Goal: Information Seeking & Learning: Learn about a topic

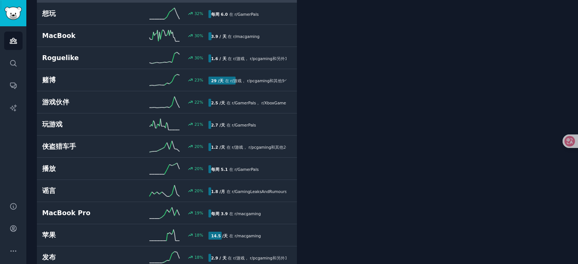
scroll to position [1636, 0]
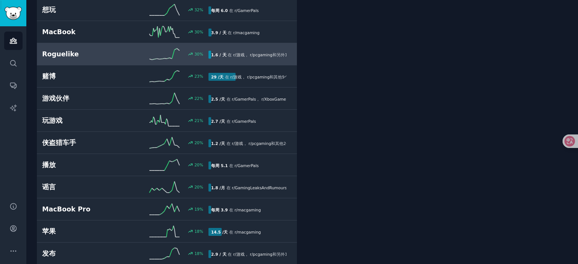
click at [61, 50] on font "Roguelike" at bounding box center [60, 54] width 36 height 8
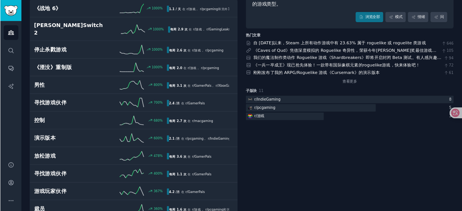
scroll to position [75, 0]
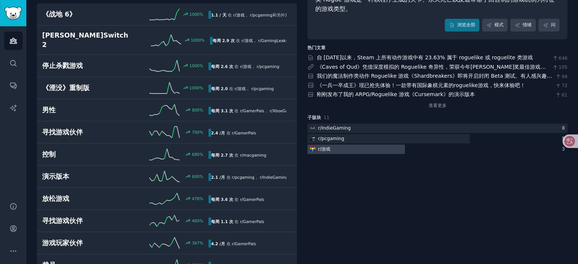
click at [346, 151] on div at bounding box center [355, 149] width 97 height 9
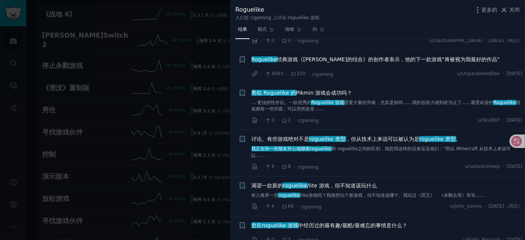
scroll to position [937, 0]
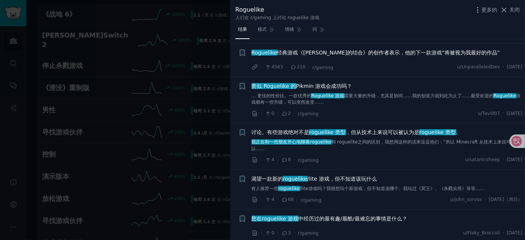
click at [81, 26] on div at bounding box center [262, 120] width 525 height 240
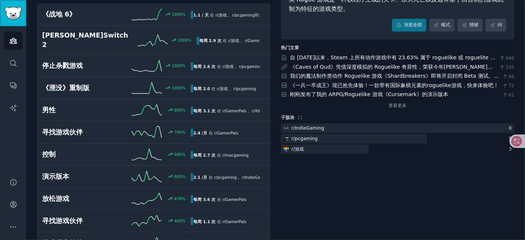
click at [12, 13] on img "侧边栏" at bounding box center [13, 13] width 17 height 13
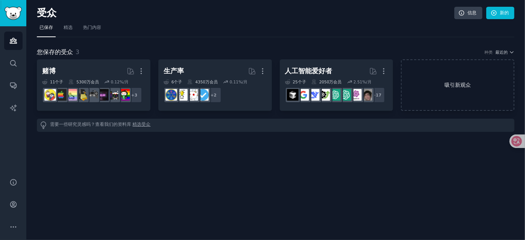
click at [448, 86] on font "吸引新观众" at bounding box center [457, 85] width 26 height 6
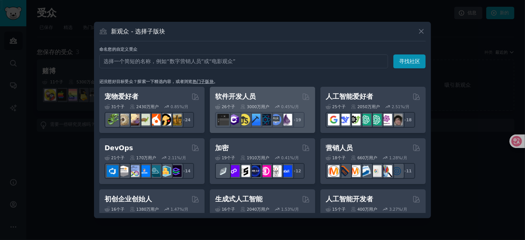
click at [256, 103] on div "26 个子 ​ 3000万 用户 0.45 %/月 r/reactnative + 19" at bounding box center [262, 115] width 95 height 26
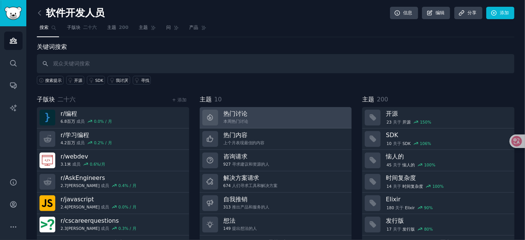
click at [250, 114] on link "热门讨论 本周热门讨论" at bounding box center [276, 117] width 152 height 21
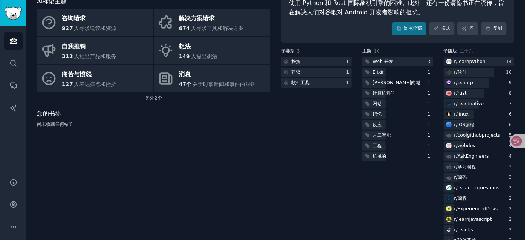
scroll to position [91, 0]
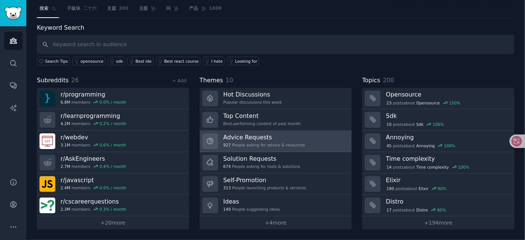
scroll to position [17, 0]
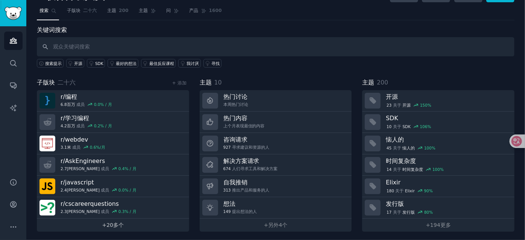
click at [114, 222] on font "多个" at bounding box center [118, 225] width 11 height 6
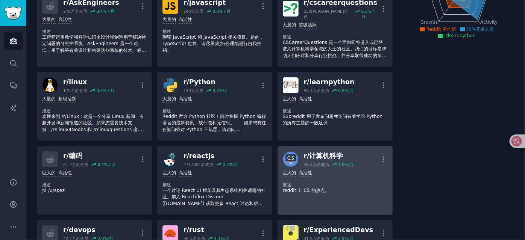
scroll to position [131, 0]
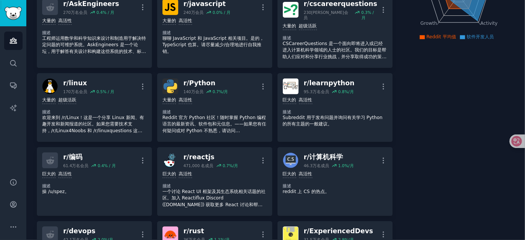
scroll to position [108, 0]
